Goal: Use online tool/utility: Utilize a website feature to perform a specific function

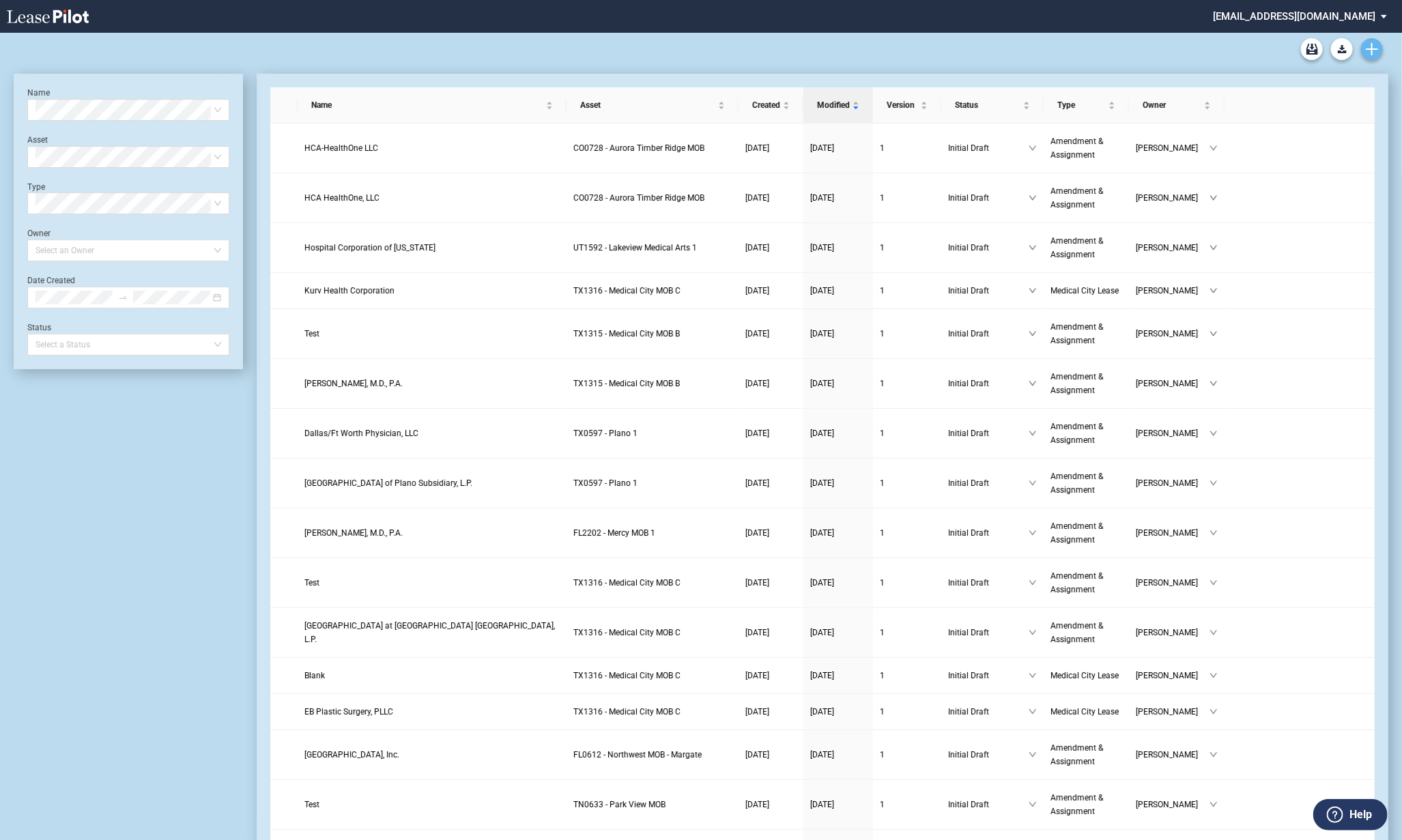
click at [1372, 43] on use "Create new document" at bounding box center [1372, 49] width 12 height 12
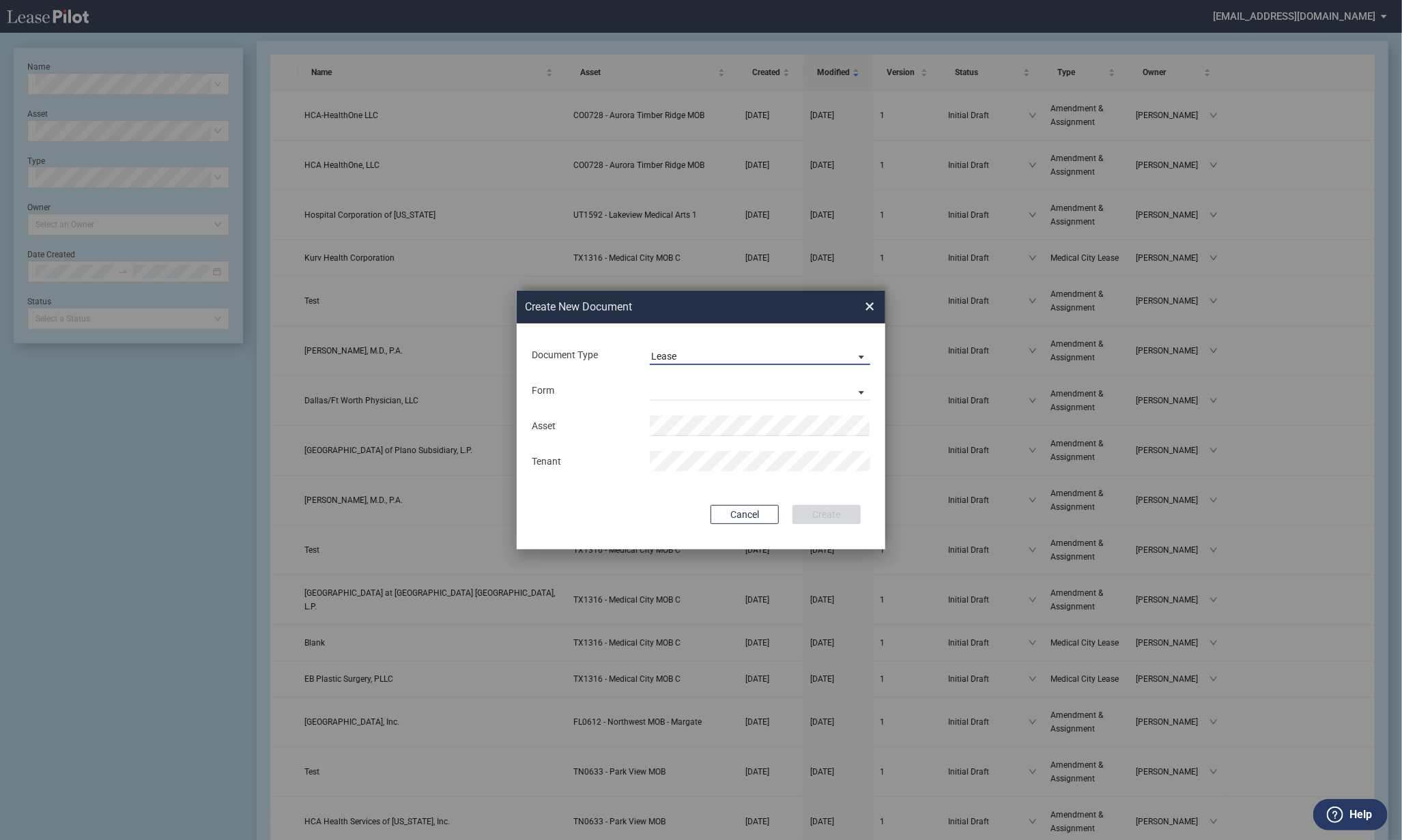
click at [677, 350] on span "Lease" at bounding box center [749, 357] width 196 height 13
click at [673, 394] on div "Amendment" at bounding box center [680, 389] width 58 height 15
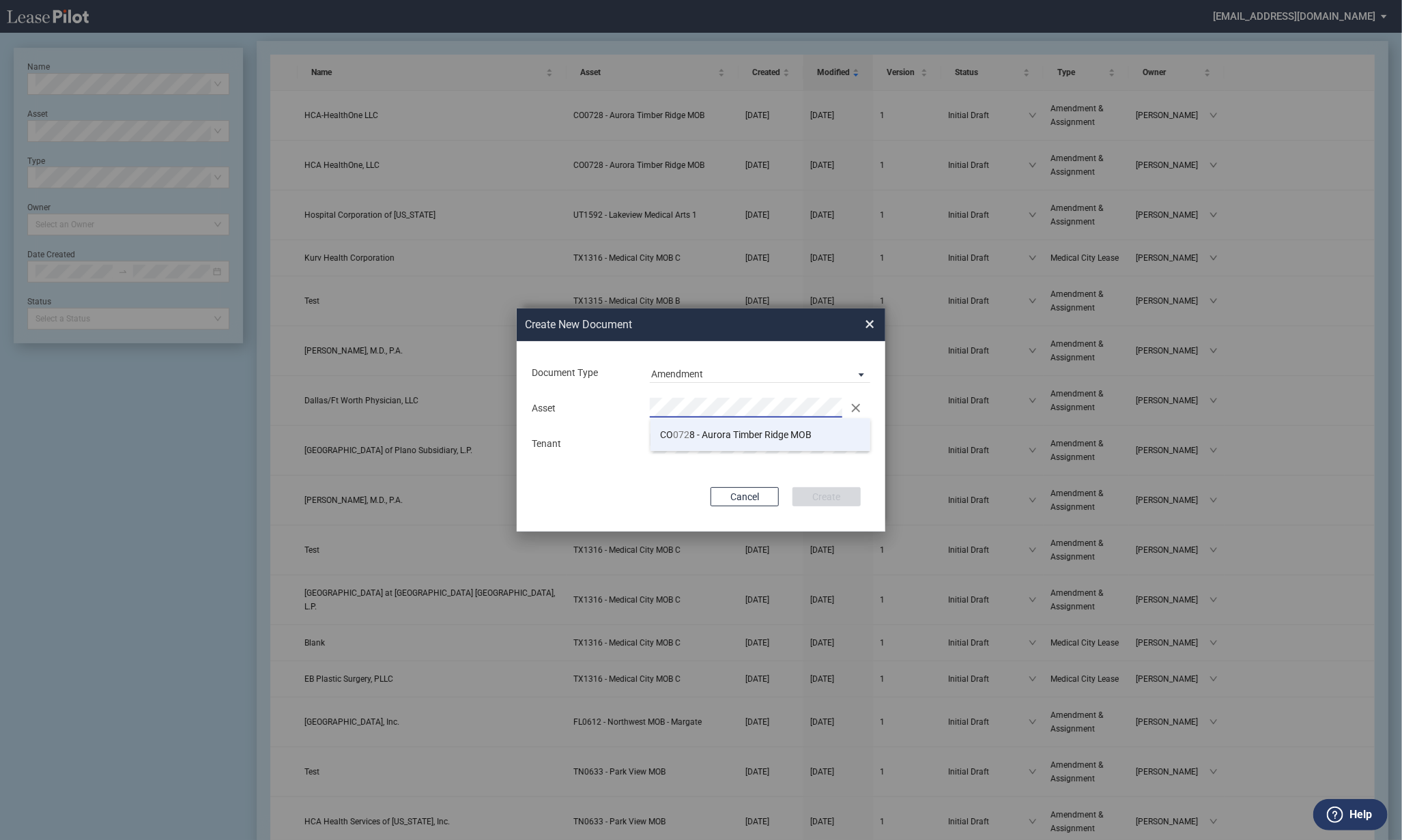
click at [733, 431] on span "CO 072 8 - Aurora Timber Ridge MOB" at bounding box center [737, 435] width 151 height 11
click at [817, 495] on button "Create" at bounding box center [827, 497] width 68 height 19
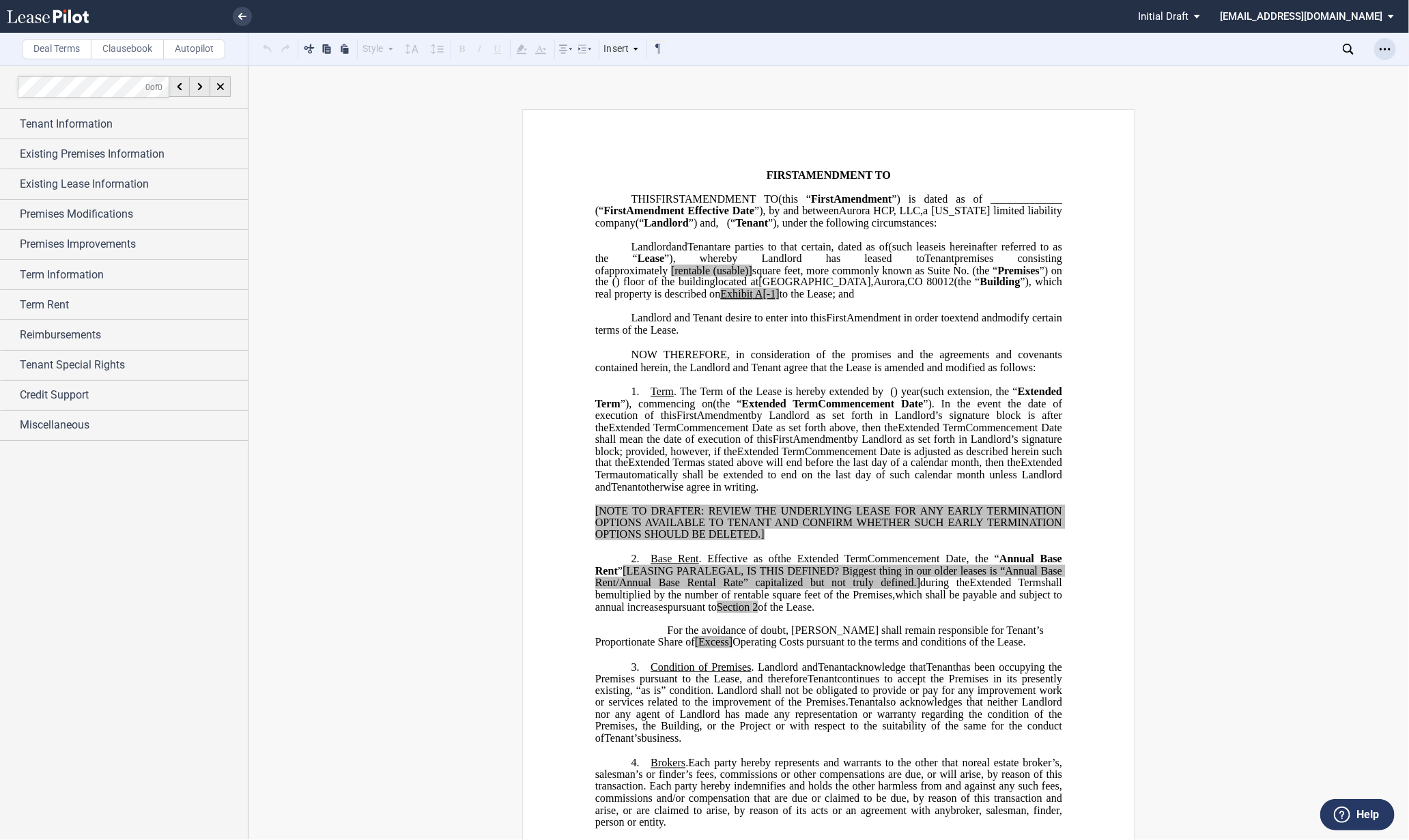
click at [1377, 55] on div "Open Lease options menu" at bounding box center [1385, 49] width 22 height 22
click at [1276, 173] on div "Compare" at bounding box center [1306, 174] width 166 height 11
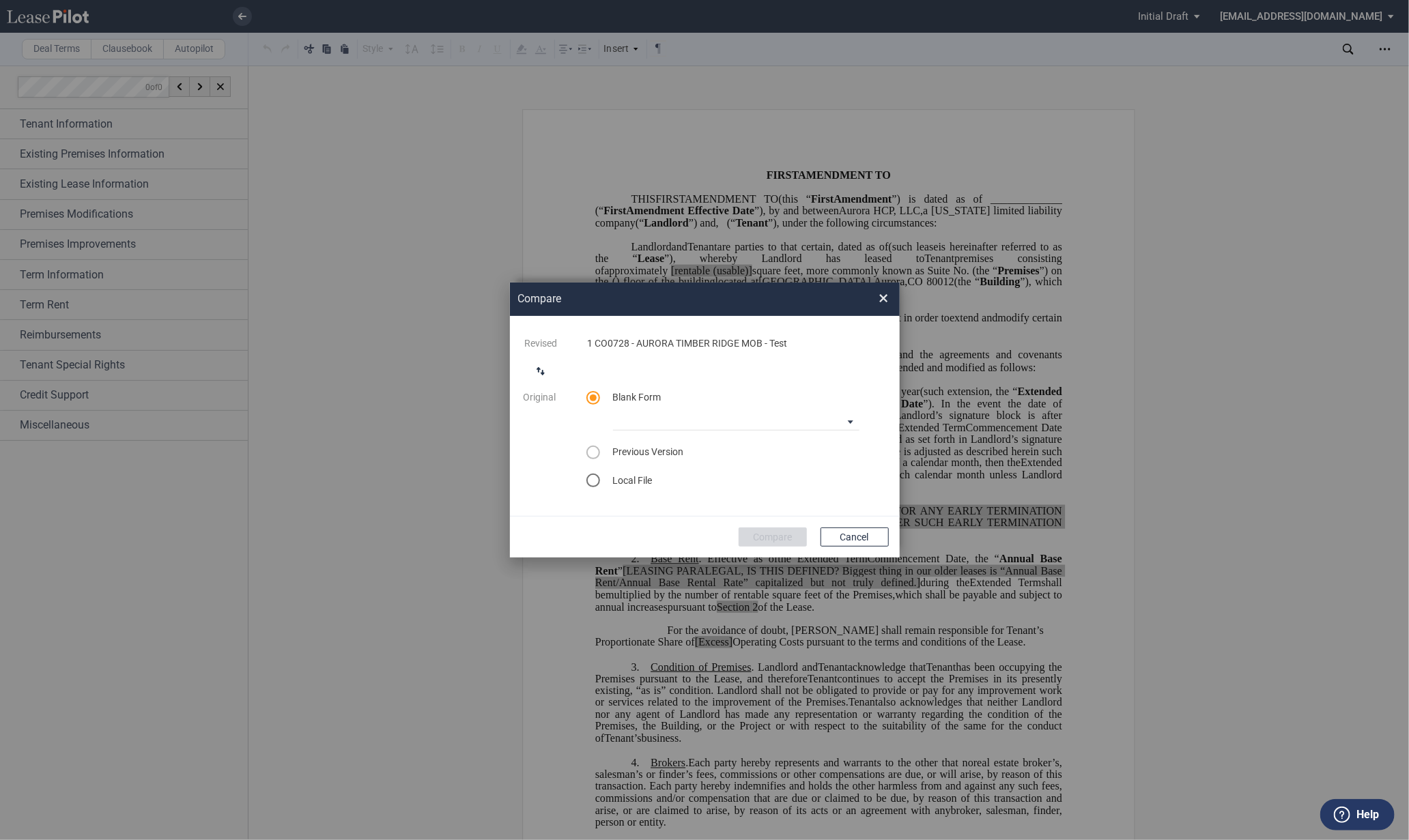
click at [537, 374] on md-icon "switch comparison direction" at bounding box center [541, 372] width 16 height 16
click at [593, 485] on div "select word doc" at bounding box center [593, 480] width 13 height 13
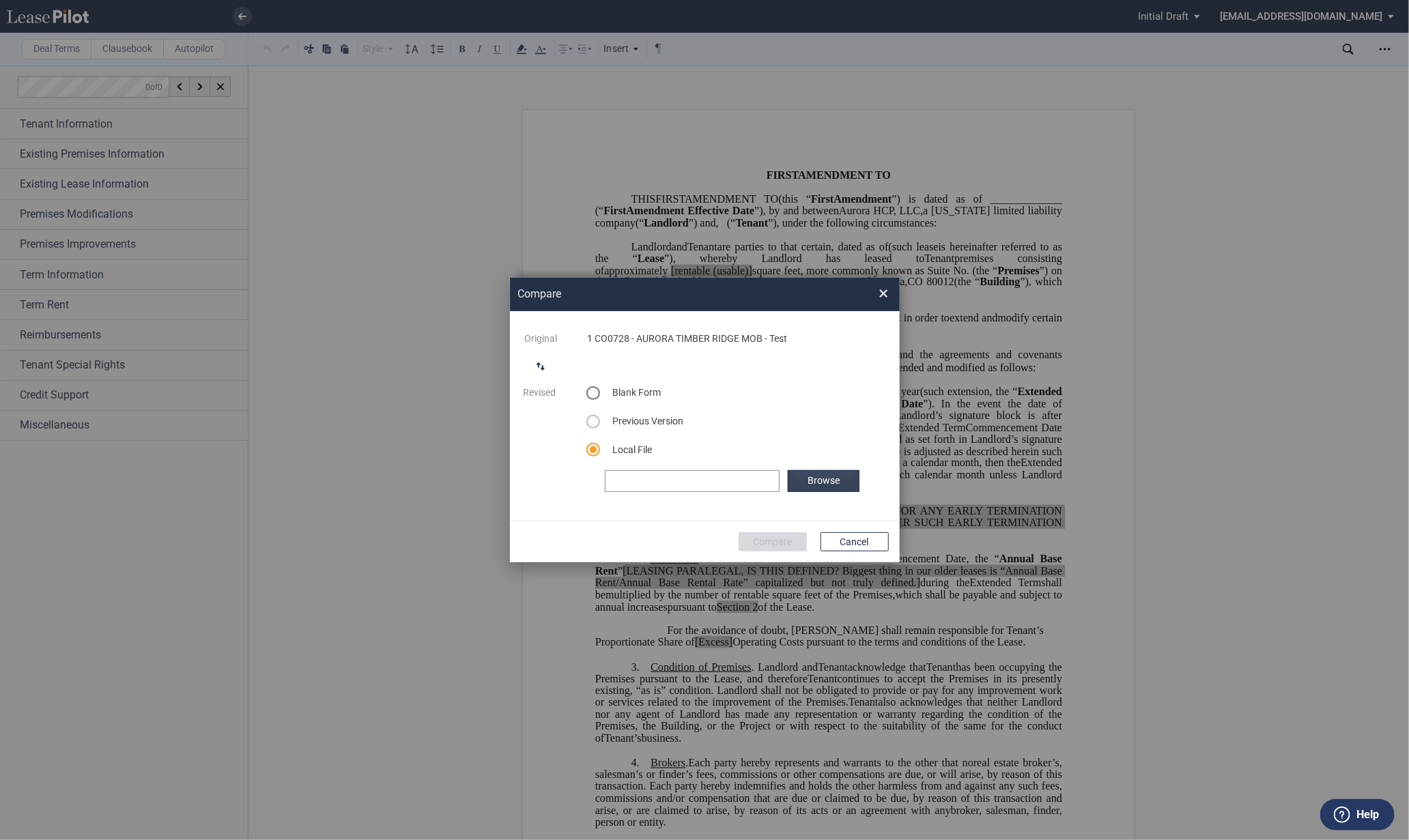
click at [816, 479] on label "Browse" at bounding box center [823, 481] width 71 height 22
click at [788, 540] on button "Compare" at bounding box center [773, 542] width 68 height 19
click at [577, 510] on div "Compare × ..." at bounding box center [704, 420] width 390 height 285
